Goal: Use online tool/utility: Utilize a website feature to perform a specific function

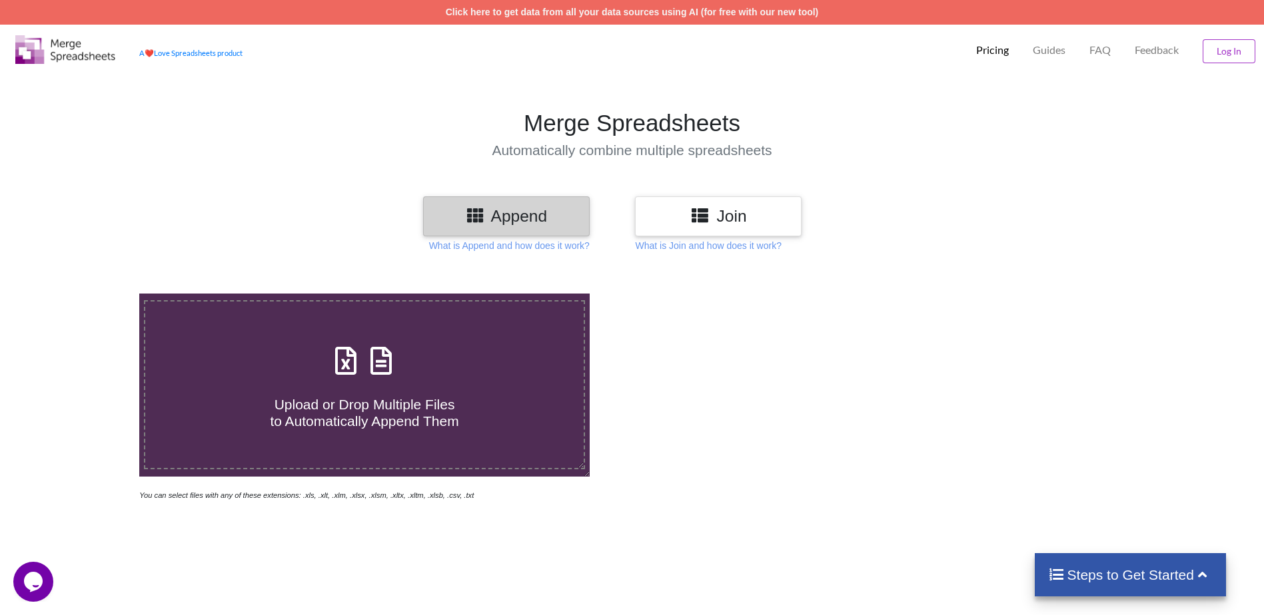
click at [295, 388] on h4 "Upload or Drop Multiple Files to Automatically Append Them" at bounding box center [364, 405] width 438 height 51
click at [91, 294] on input "Upload or Drop Multiple Files to Automatically Append Them" at bounding box center [91, 294] width 0 height 0
type input "C:\fakepath\BAGAMOYO [TECHNICAL_ID].xlsx"
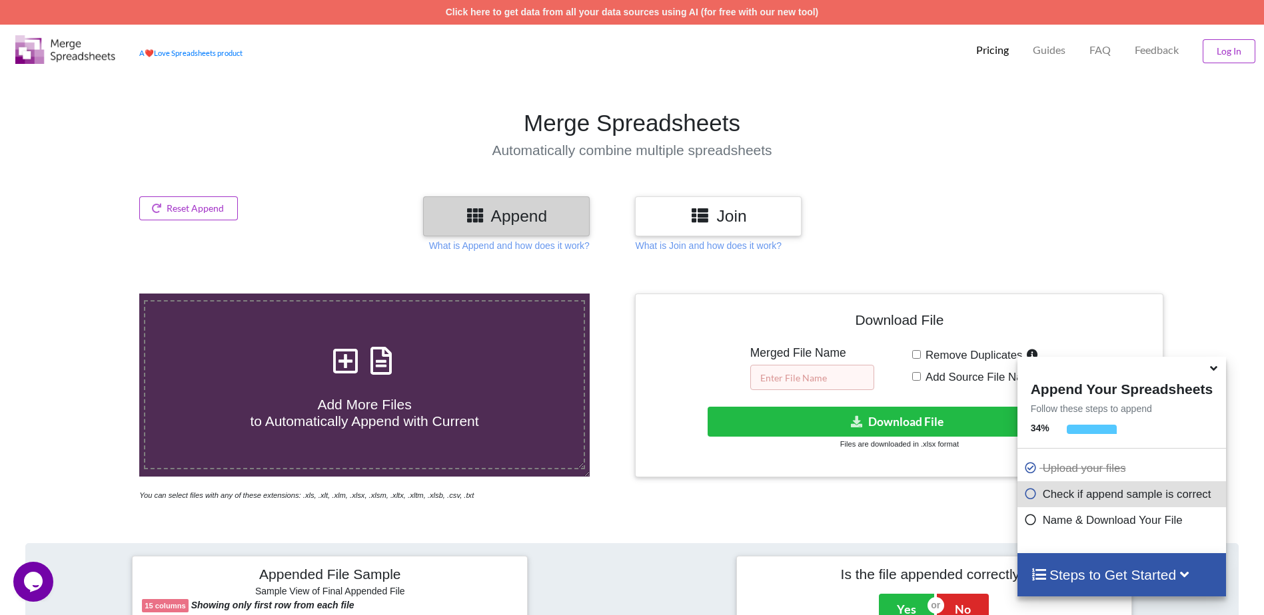
click at [807, 386] on input "text" at bounding box center [812, 377] width 124 height 25
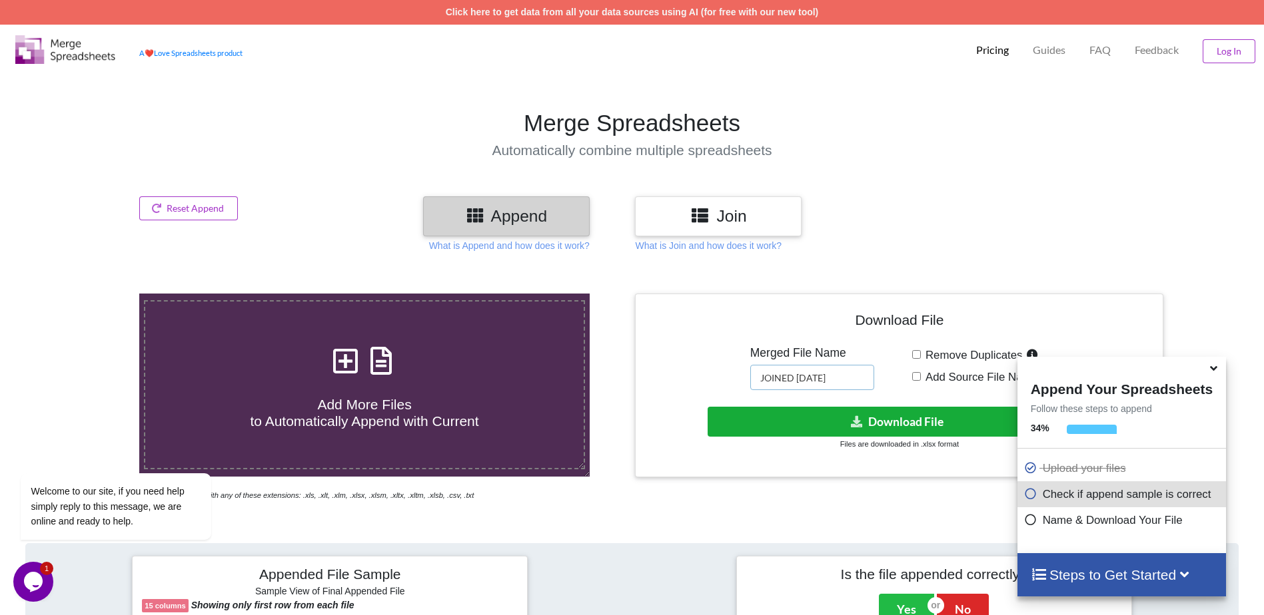
type input "JOINED [DATE]"
click at [907, 418] on button "Download File" at bounding box center [897, 422] width 381 height 30
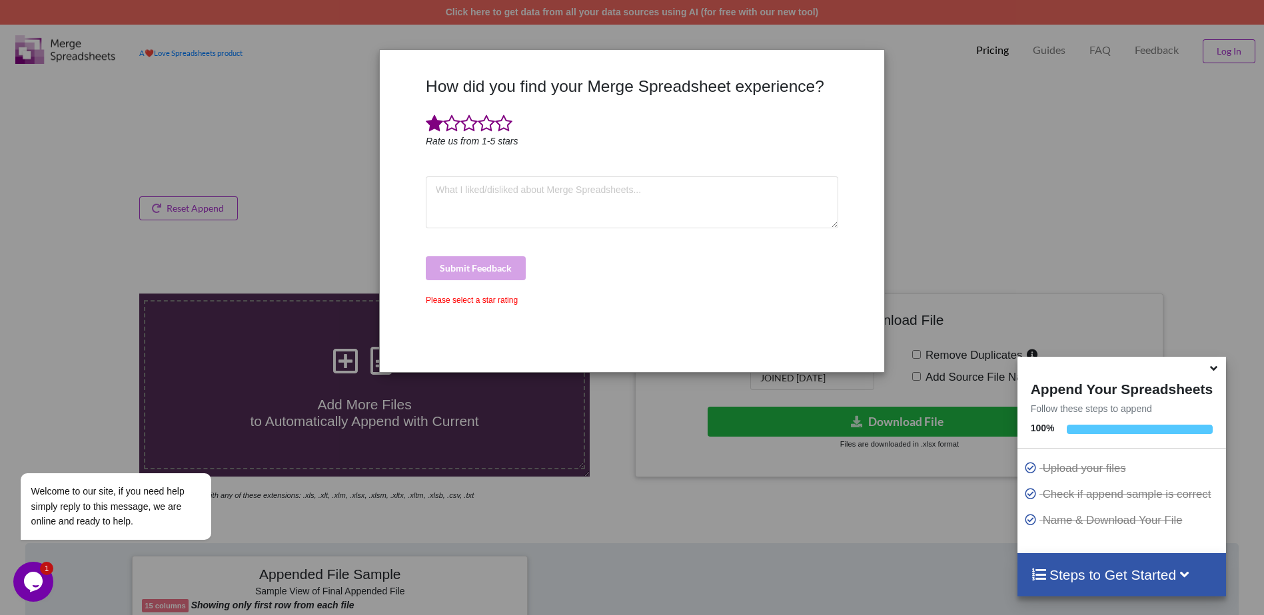
click at [442, 122] on span at bounding box center [434, 124] width 17 height 19
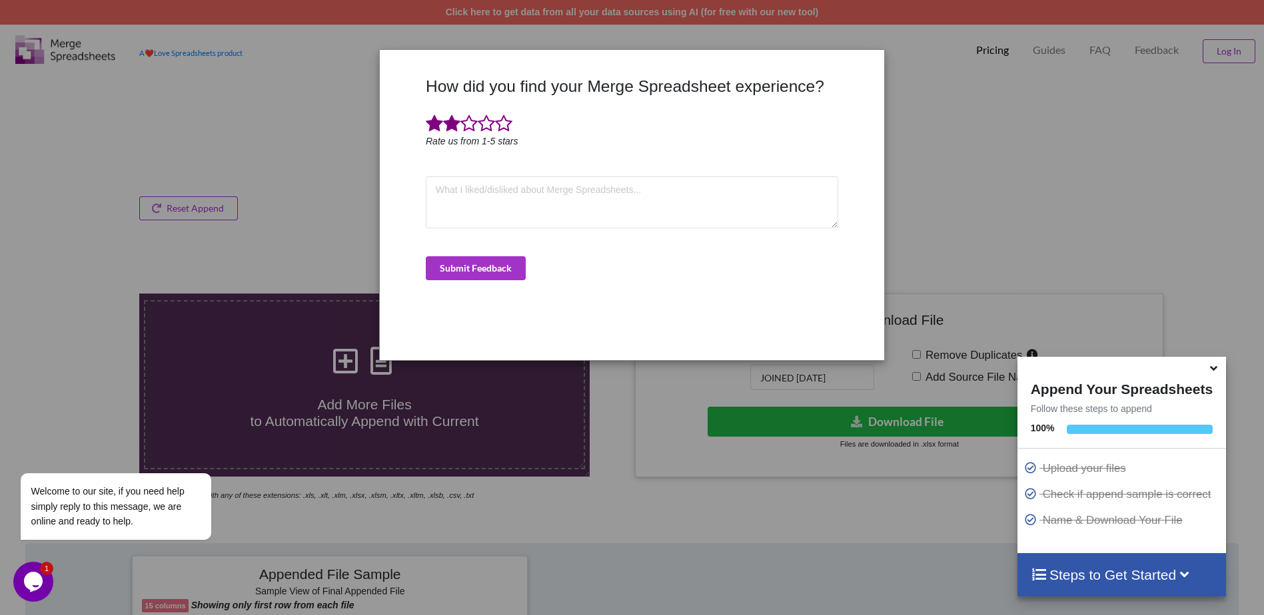
click at [454, 125] on span at bounding box center [451, 124] width 17 height 19
click at [466, 125] on span at bounding box center [468, 124] width 17 height 19
click at [482, 123] on span at bounding box center [486, 124] width 17 height 19
click at [502, 124] on span at bounding box center [503, 124] width 17 height 19
click at [495, 262] on button "Submit Feedback" at bounding box center [476, 268] width 100 height 24
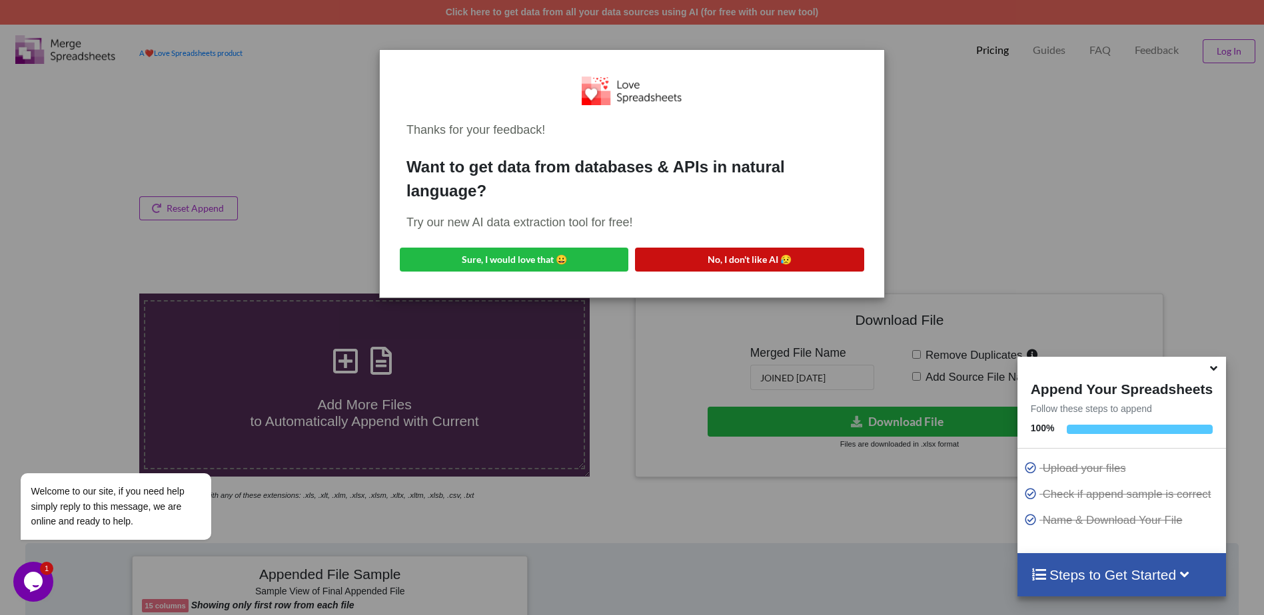
click at [733, 252] on button "No, I don't like AI 😥" at bounding box center [749, 260] width 228 height 24
